Goal: Task Accomplishment & Management: Complete application form

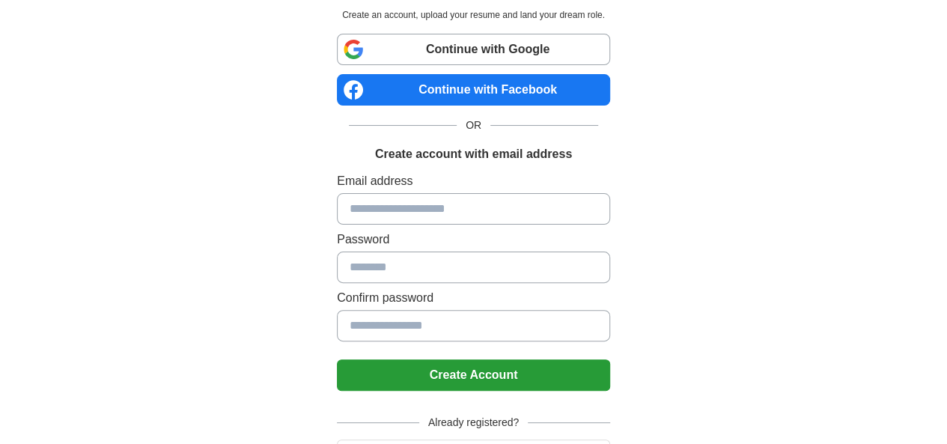
click at [459, 222] on input at bounding box center [473, 208] width 273 height 31
click at [461, 210] on input at bounding box center [473, 208] width 273 height 31
click at [485, 160] on h1 "Create account with email address" at bounding box center [473, 154] width 197 height 18
click at [486, 154] on h1 "Create account with email address" at bounding box center [473, 154] width 197 height 18
click at [464, 210] on input at bounding box center [473, 208] width 273 height 31
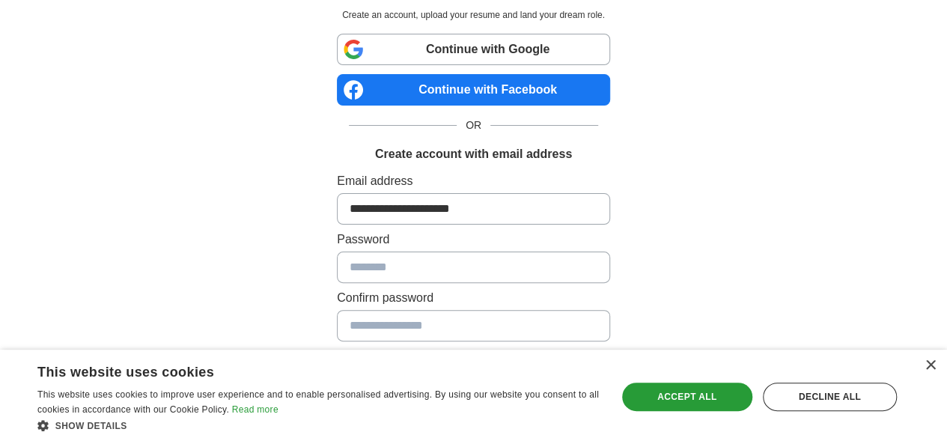
type input "**********"
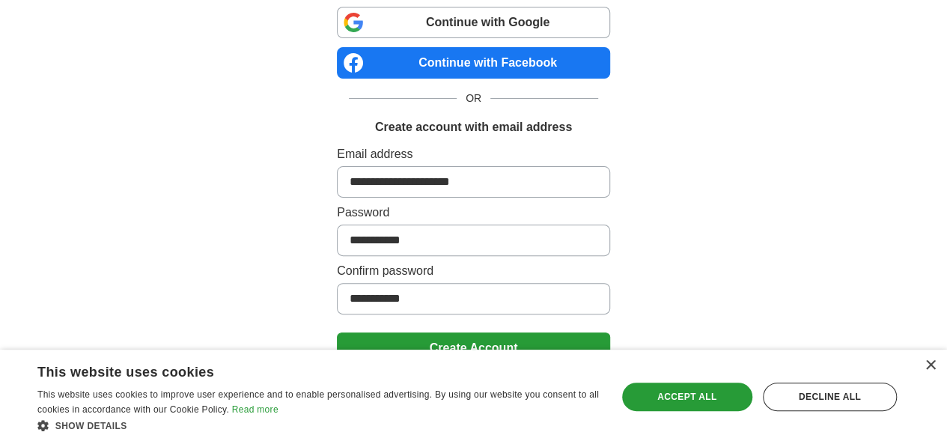
scroll to position [154, 0]
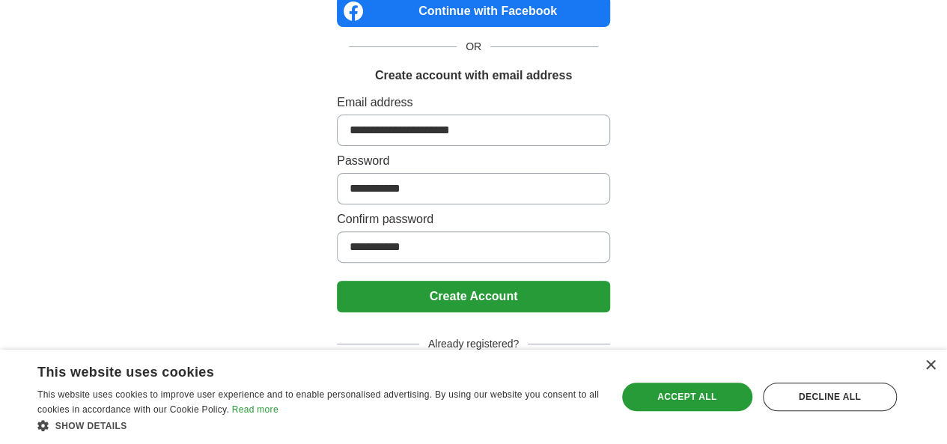
click at [401, 287] on button "Create Account" at bounding box center [473, 296] width 273 height 31
click at [745, 405] on div "Accept all" at bounding box center [687, 397] width 130 height 28
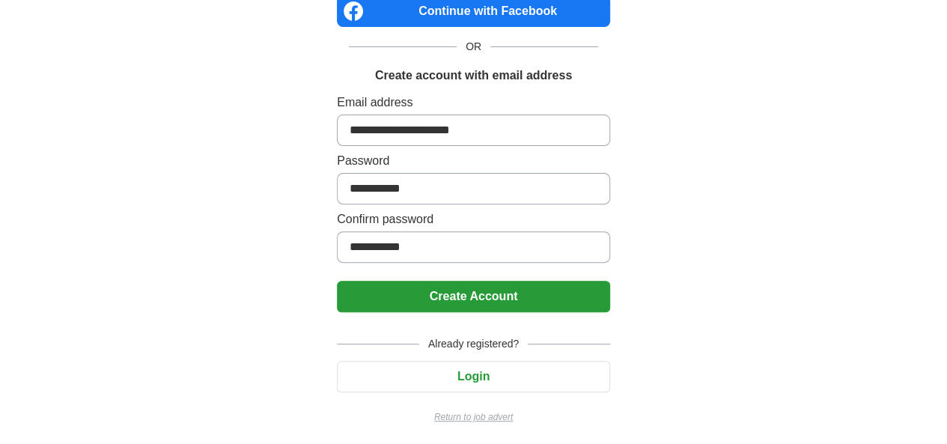
click at [518, 294] on button "Create Account" at bounding box center [473, 296] width 273 height 31
click at [464, 293] on button "Create Account" at bounding box center [473, 296] width 273 height 31
click at [460, 294] on button "Create Account" at bounding box center [473, 296] width 273 height 31
